Goal: Information Seeking & Learning: Find specific fact

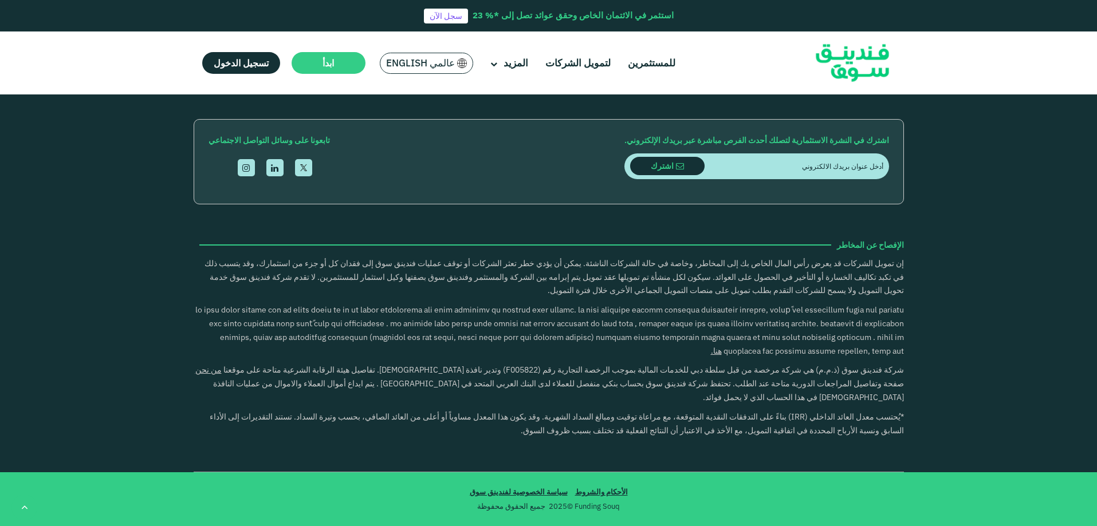
scroll to position [3208, 0]
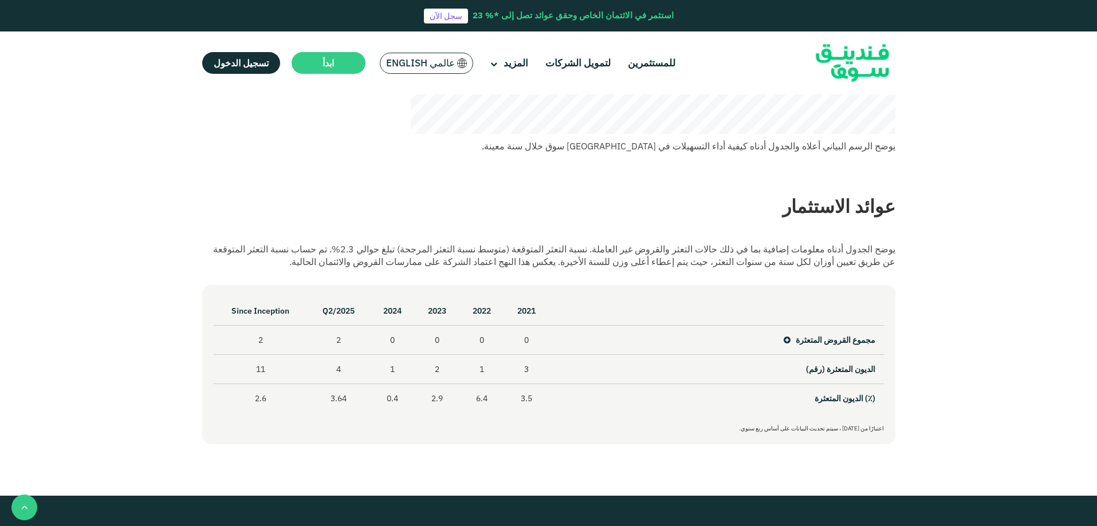
scroll to position [458, 0]
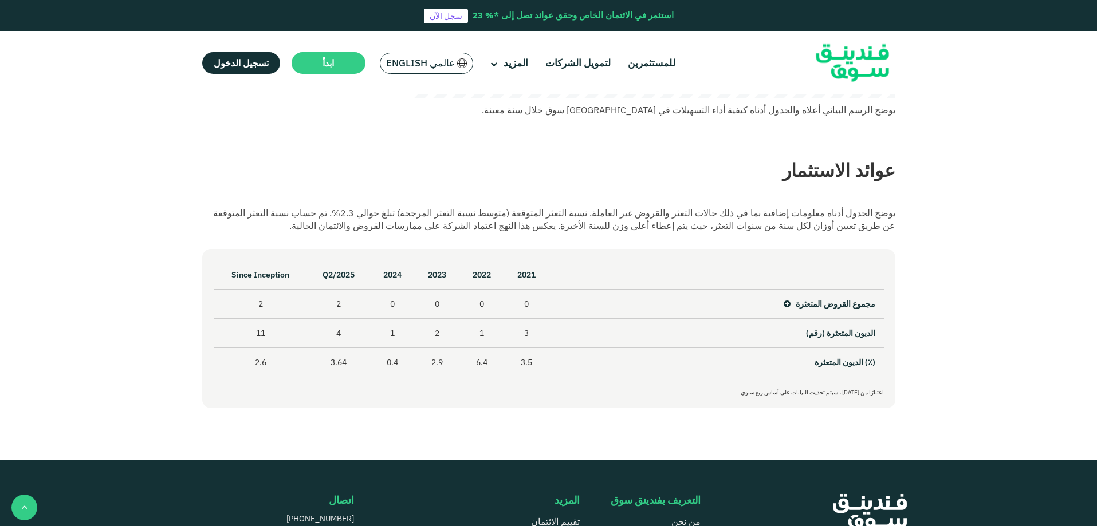
drag, startPoint x: 282, startPoint y: 226, endPoint x: 335, endPoint y: 217, distance: 53.5
click at [335, 217] on div "يوضح الجدول أدناه معلومات إضافية بما في ذلك حالات التعثر والقروض غير العاملة. ن…" at bounding box center [548, 219] width 693 height 25
click at [788, 304] on icon at bounding box center [787, 304] width 7 height 8
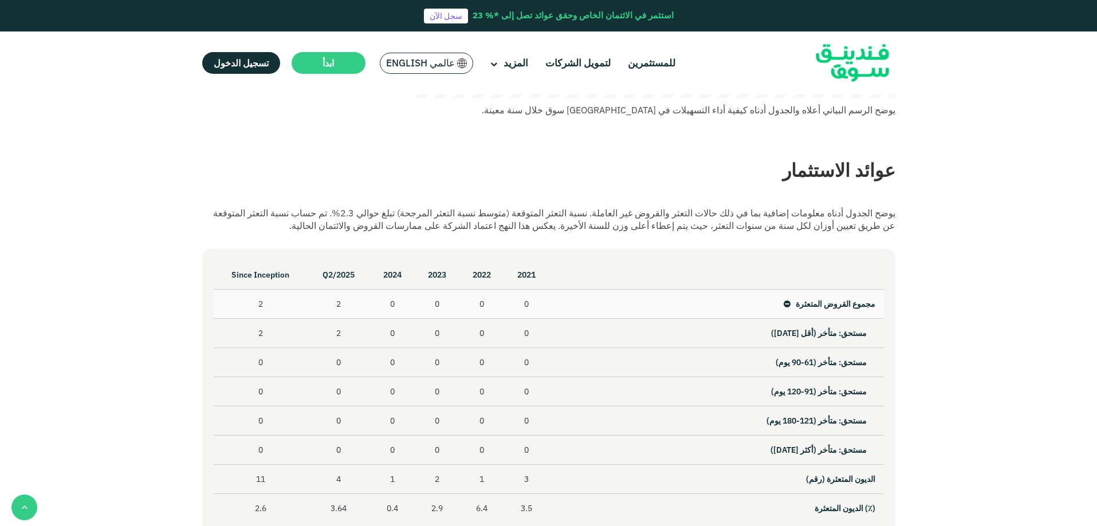
click at [788, 304] on icon at bounding box center [787, 304] width 7 height 8
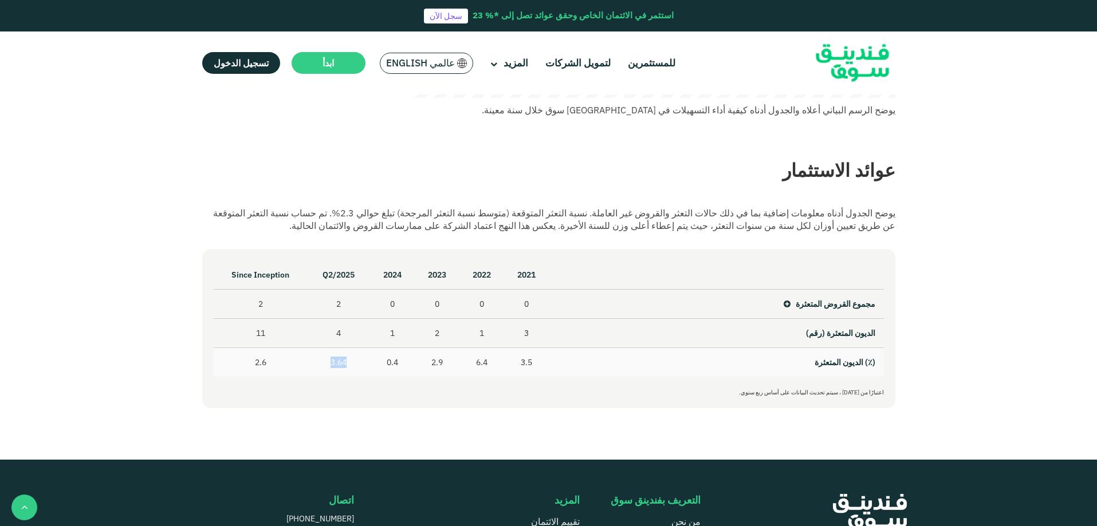
drag, startPoint x: 348, startPoint y: 362, endPoint x: 327, endPoint y: 365, distance: 21.4
click at [327, 365] on td "3.64" at bounding box center [339, 362] width 62 height 29
